Goal: Information Seeking & Learning: Learn about a topic

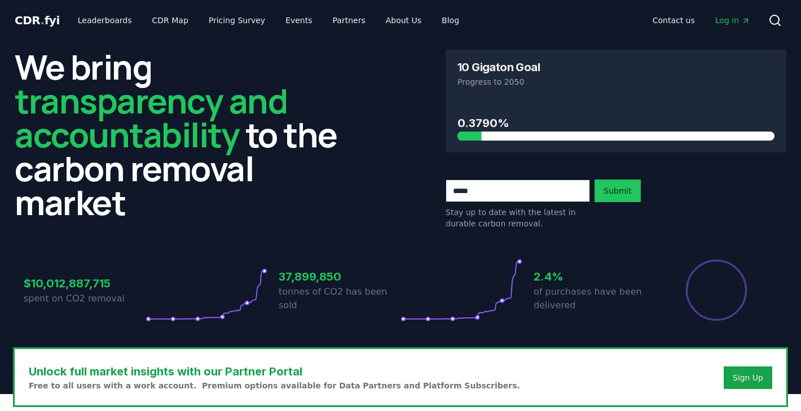
scroll to position [343, 0]
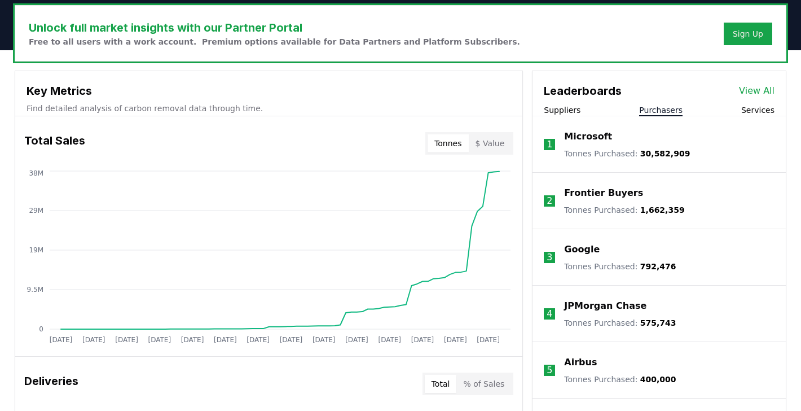
click at [653, 104] on button "Purchasers" at bounding box center [660, 109] width 43 height 11
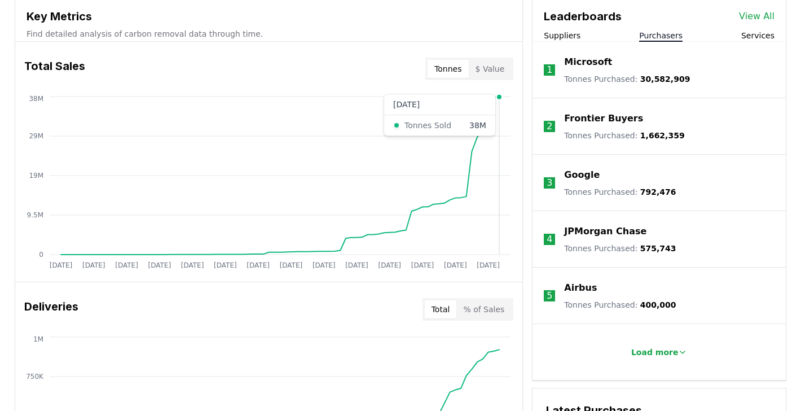
scroll to position [433, 0]
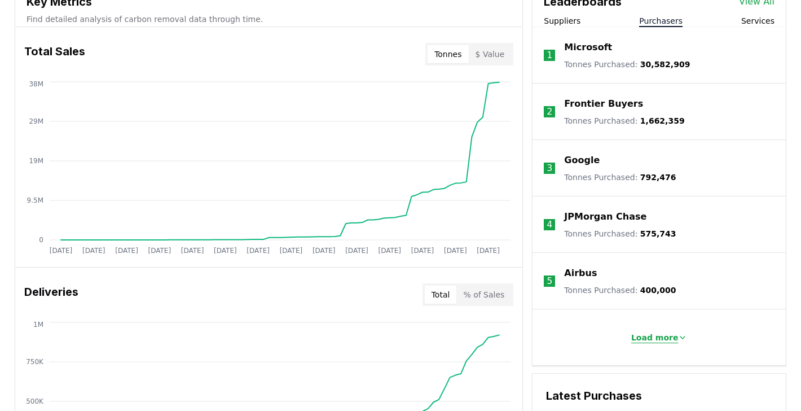
click at [663, 340] on p "Load more" at bounding box center [654, 337] width 47 height 11
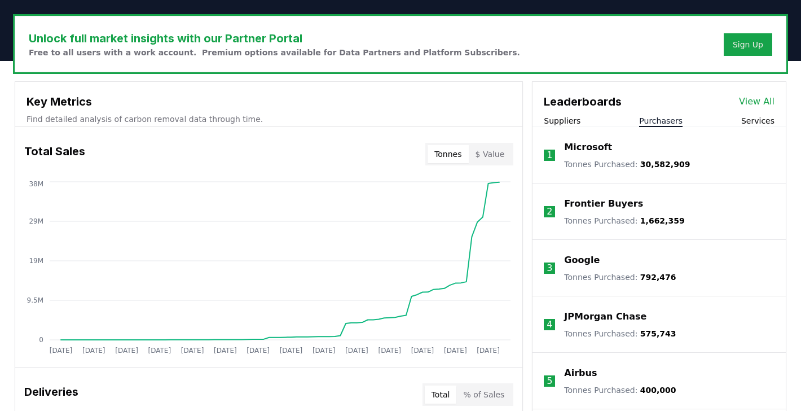
scroll to position [330, 0]
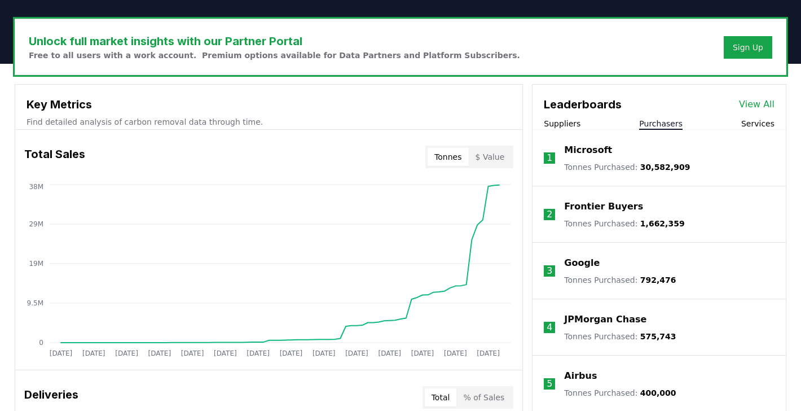
click at [766, 101] on link "View All" at bounding box center [757, 105] width 36 height 14
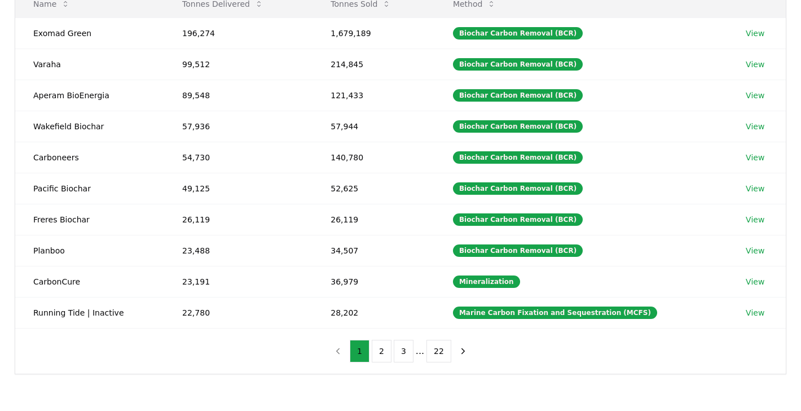
scroll to position [155, 0]
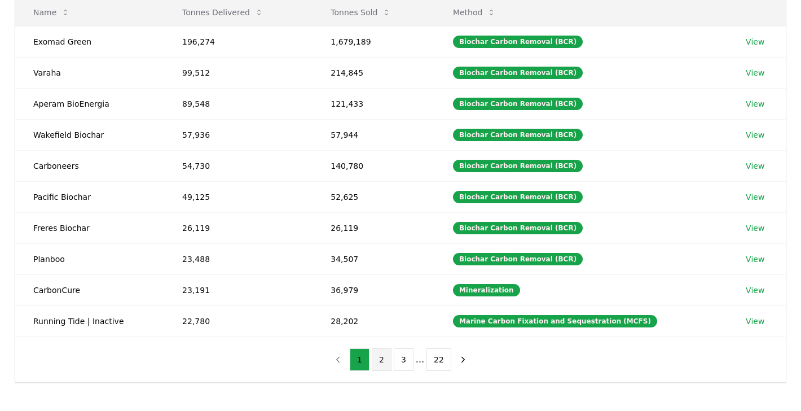
click at [386, 356] on button "2" at bounding box center [382, 359] width 20 height 23
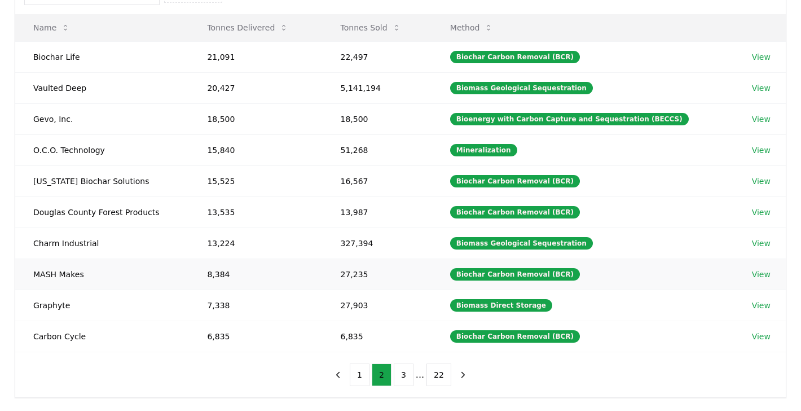
scroll to position [139, 0]
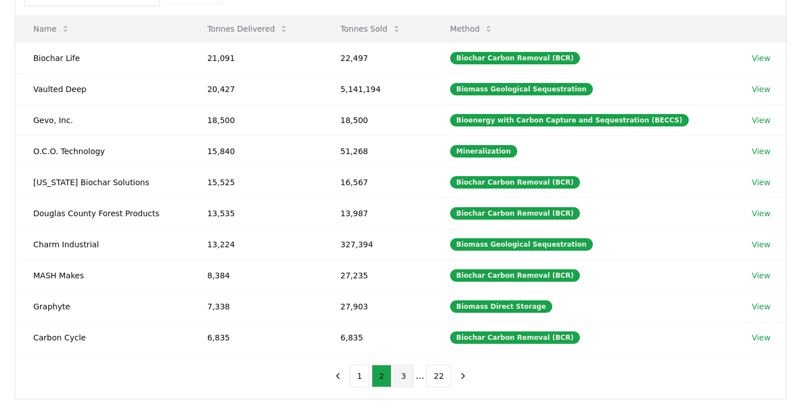
click at [399, 377] on button "3" at bounding box center [404, 375] width 20 height 23
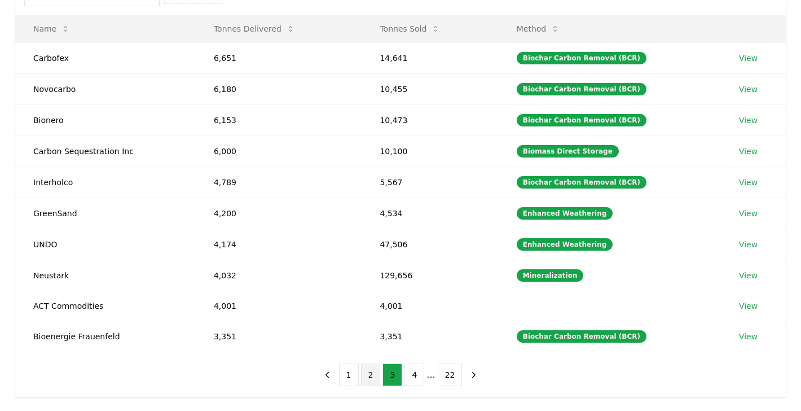
click at [377, 378] on button "2" at bounding box center [371, 374] width 20 height 23
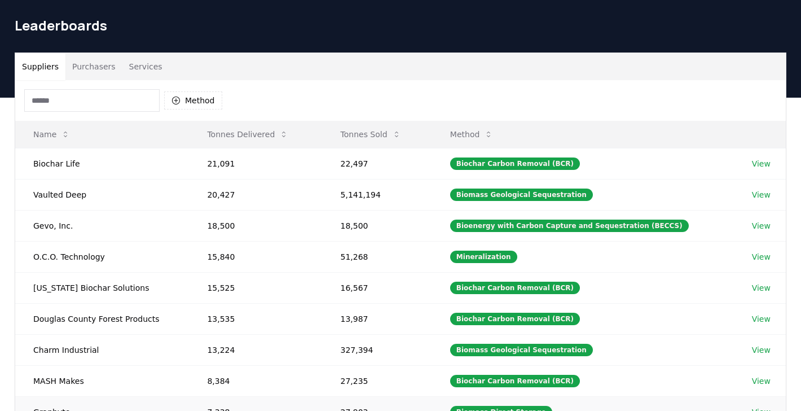
scroll to position [32, 0]
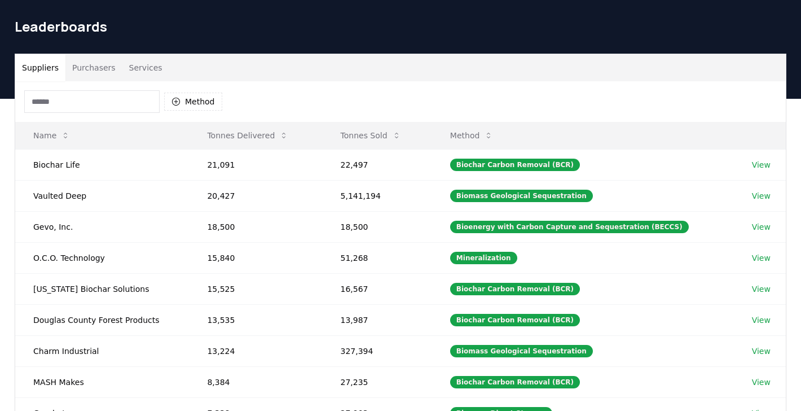
click at [106, 72] on button "Purchasers" at bounding box center [93, 67] width 57 height 27
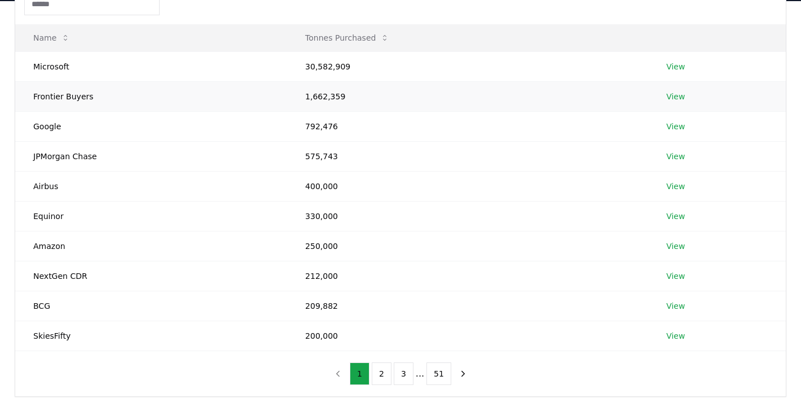
scroll to position [129, 0]
click at [51, 215] on td "Equinor" at bounding box center [151, 216] width 272 height 30
copy td "Equinor"
click at [45, 188] on td "Airbus" at bounding box center [151, 186] width 272 height 30
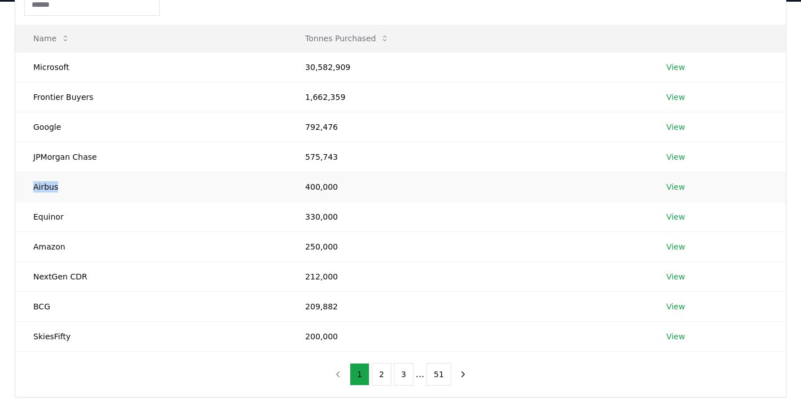
click at [45, 188] on td "Airbus" at bounding box center [151, 186] width 272 height 30
click at [52, 271] on td "NextGen CDR" at bounding box center [151, 276] width 272 height 30
drag, startPoint x: 52, startPoint y: 271, endPoint x: 62, endPoint y: 271, distance: 10.2
click at [62, 271] on td "NextGen CDR" at bounding box center [151, 276] width 272 height 30
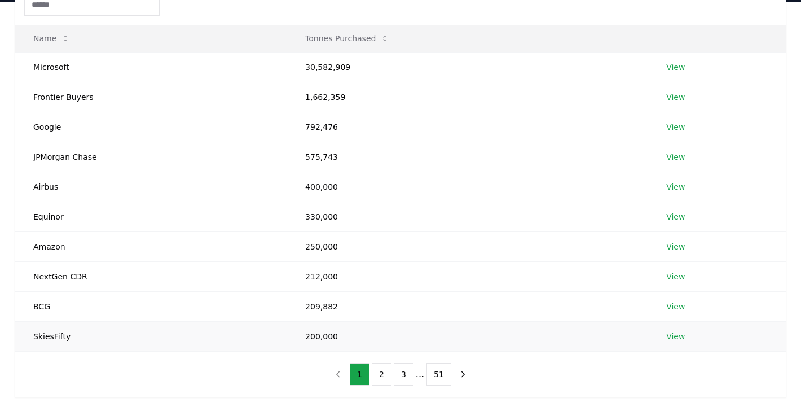
click at [47, 333] on td "SkiesFifty" at bounding box center [151, 336] width 272 height 30
copy td "SkiesFifty"
click at [385, 374] on button "2" at bounding box center [382, 374] width 20 height 23
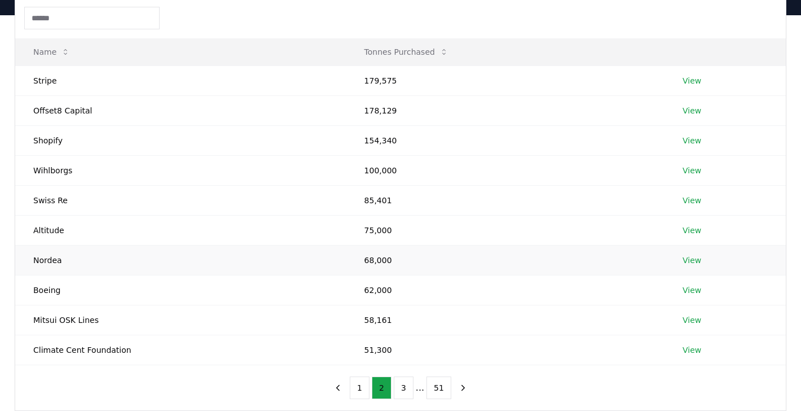
scroll to position [111, 0]
